Goal: Navigation & Orientation: Find specific page/section

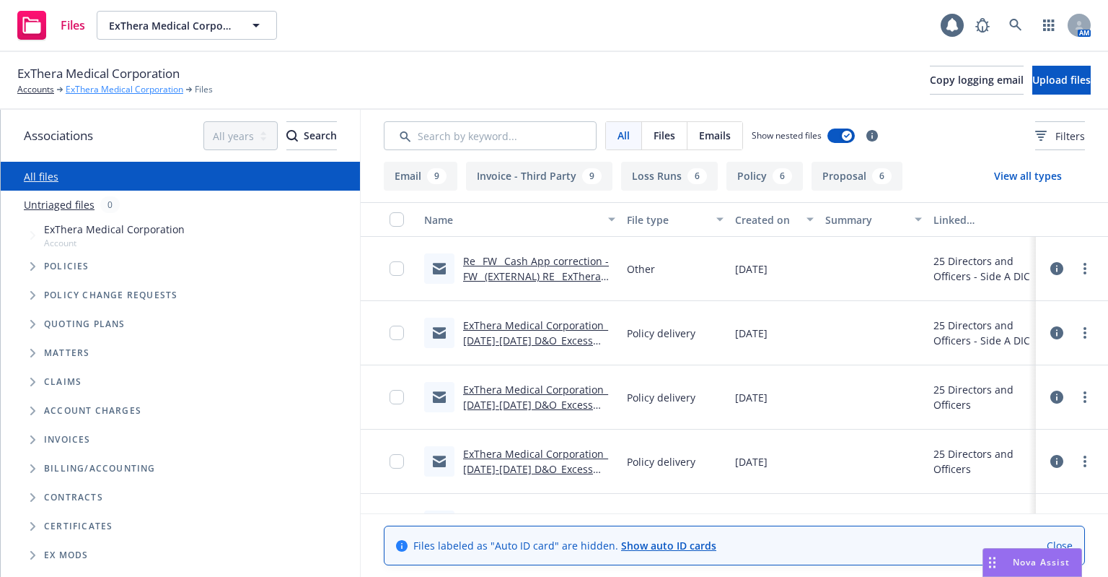
click at [92, 91] on link "ExThera Medical Corporation" at bounding box center [125, 89] width 118 height 13
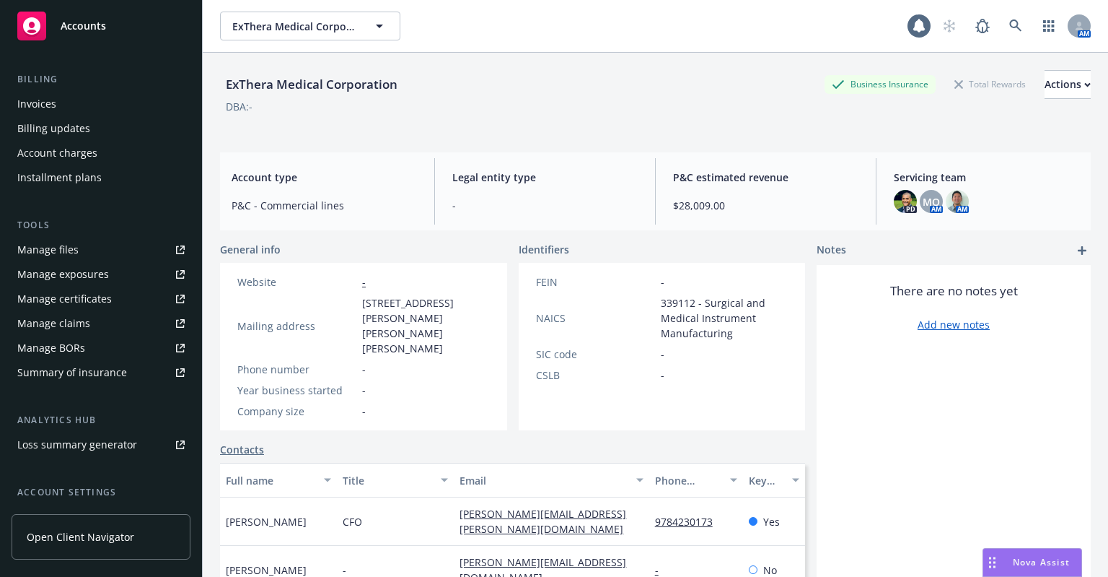
scroll to position [363, 0]
